Goal: Information Seeking & Learning: Learn about a topic

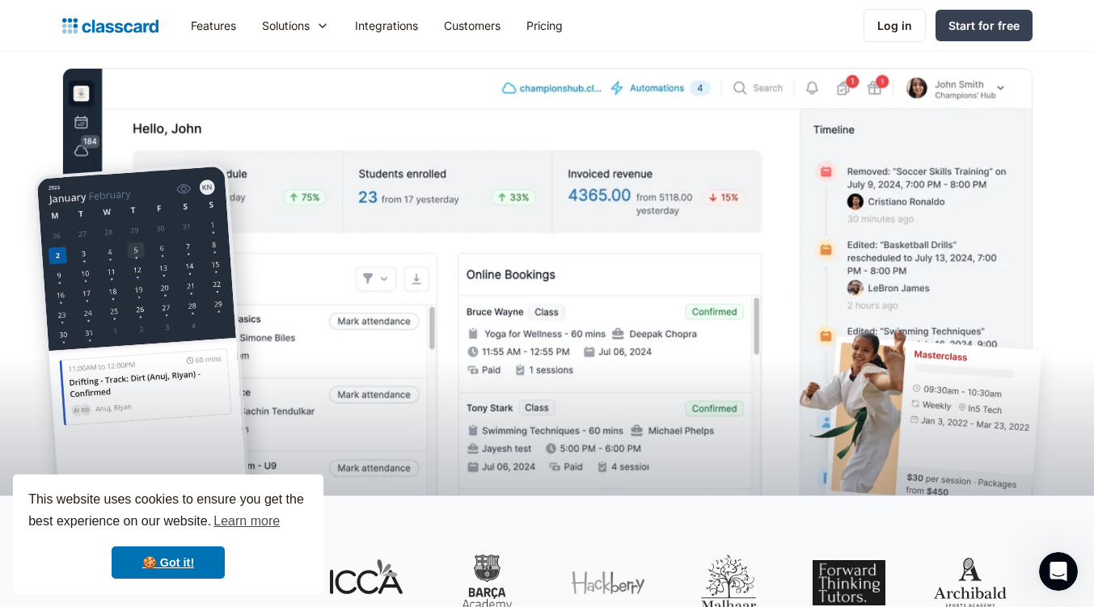
scroll to position [369, 0]
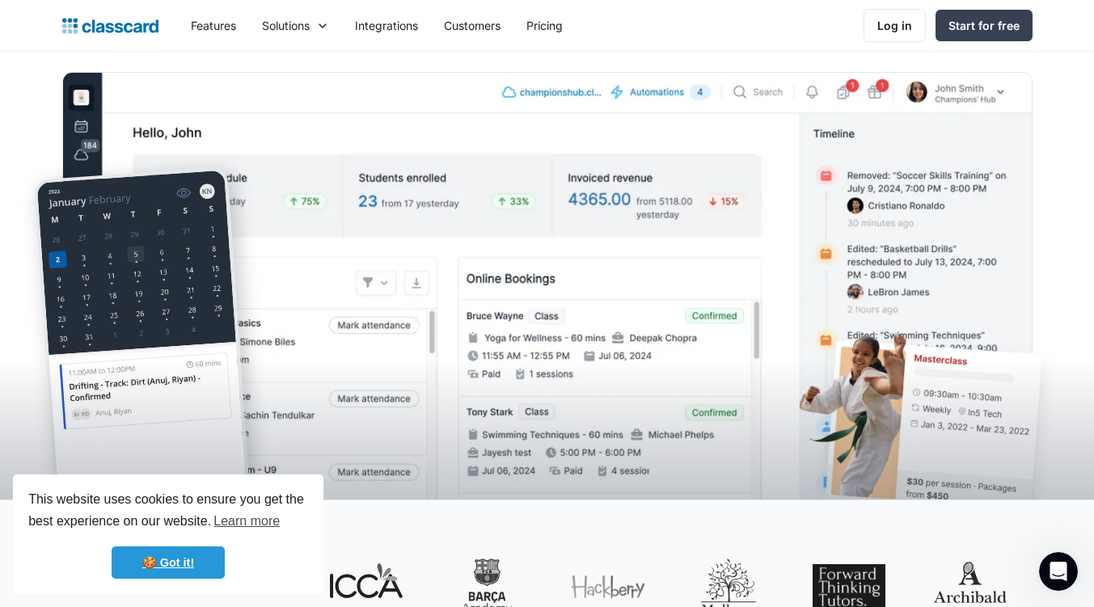
click at [163, 566] on link "🍪 Got it!" at bounding box center [168, 562] width 113 height 32
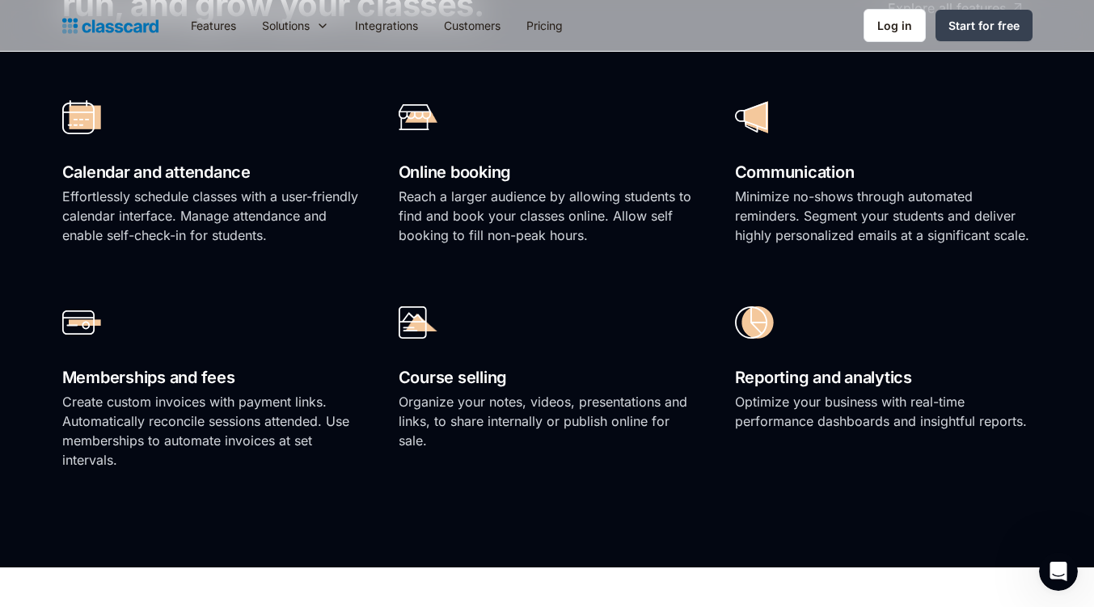
scroll to position [1200, 0]
click at [552, 28] on link "Pricing" at bounding box center [544, 25] width 62 height 36
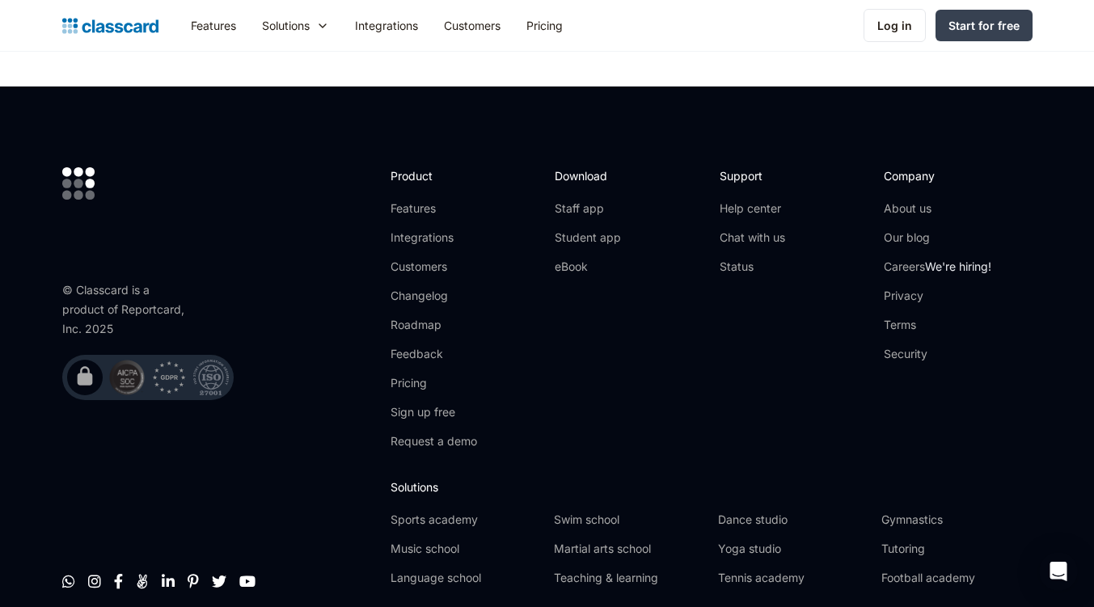
scroll to position [3170, 0]
